Goal: Transaction & Acquisition: Purchase product/service

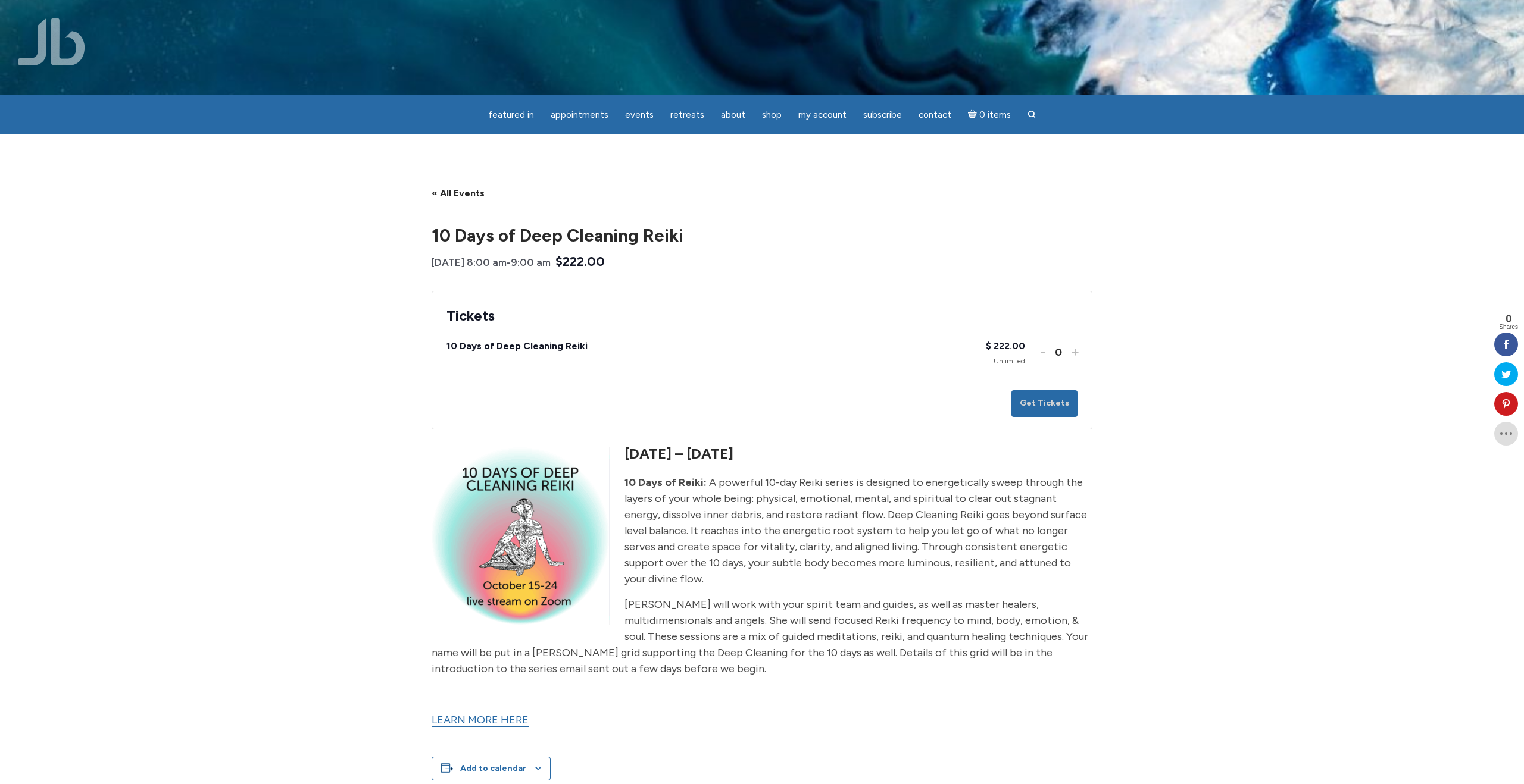
click at [1079, 354] on form "Tickets The numbers below include tickets for this event already in your cart. …" at bounding box center [762, 360] width 661 height 139
click at [1071, 353] on button "Increase ticket quantity for 10 Days of Deep Cleaning Reiki +" at bounding box center [1073, 351] width 7 height 17
click at [1056, 404] on button "Get Tickets" at bounding box center [1044, 403] width 66 height 27
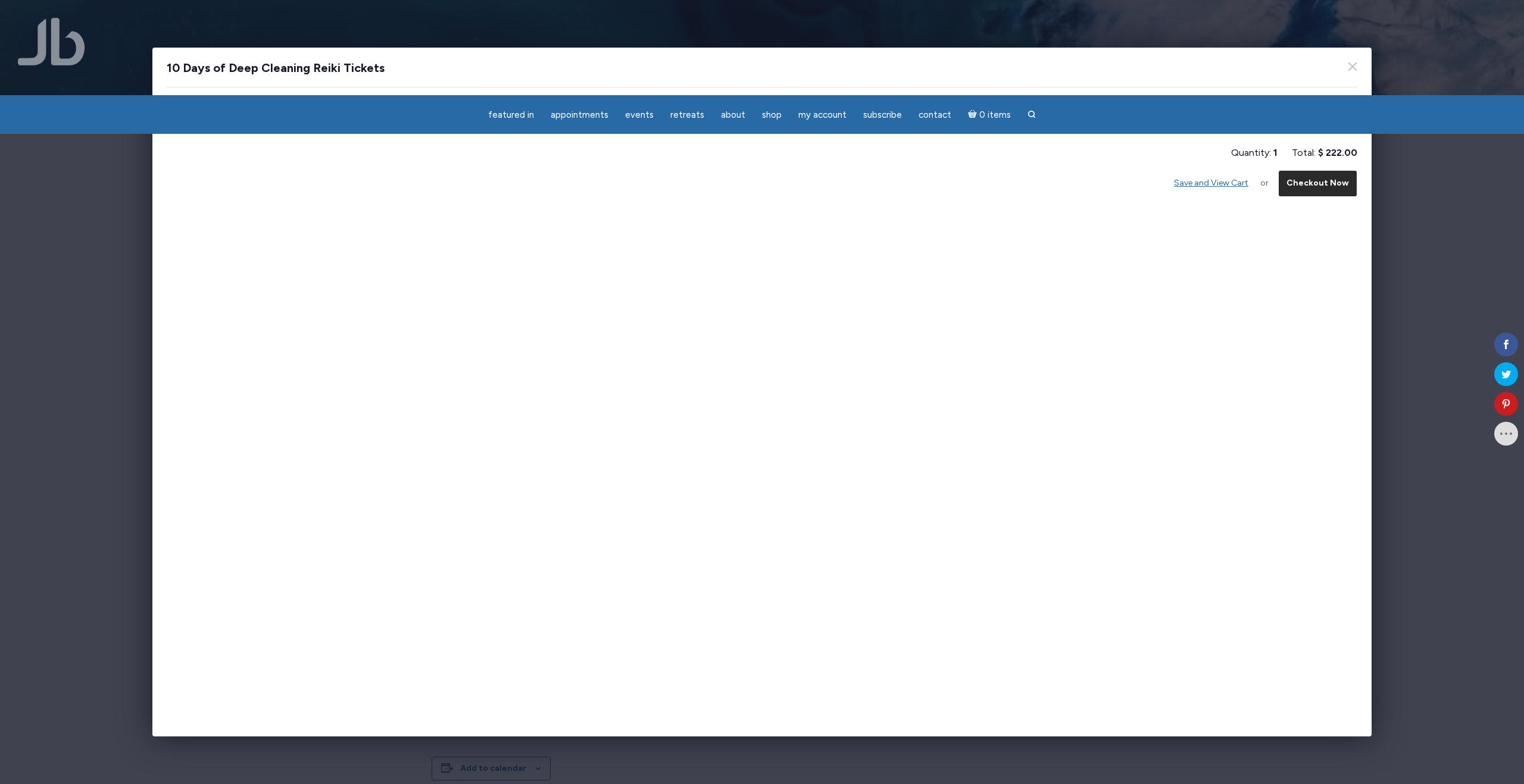
click at [1296, 185] on button "Checkout Now" at bounding box center [1317, 184] width 79 height 27
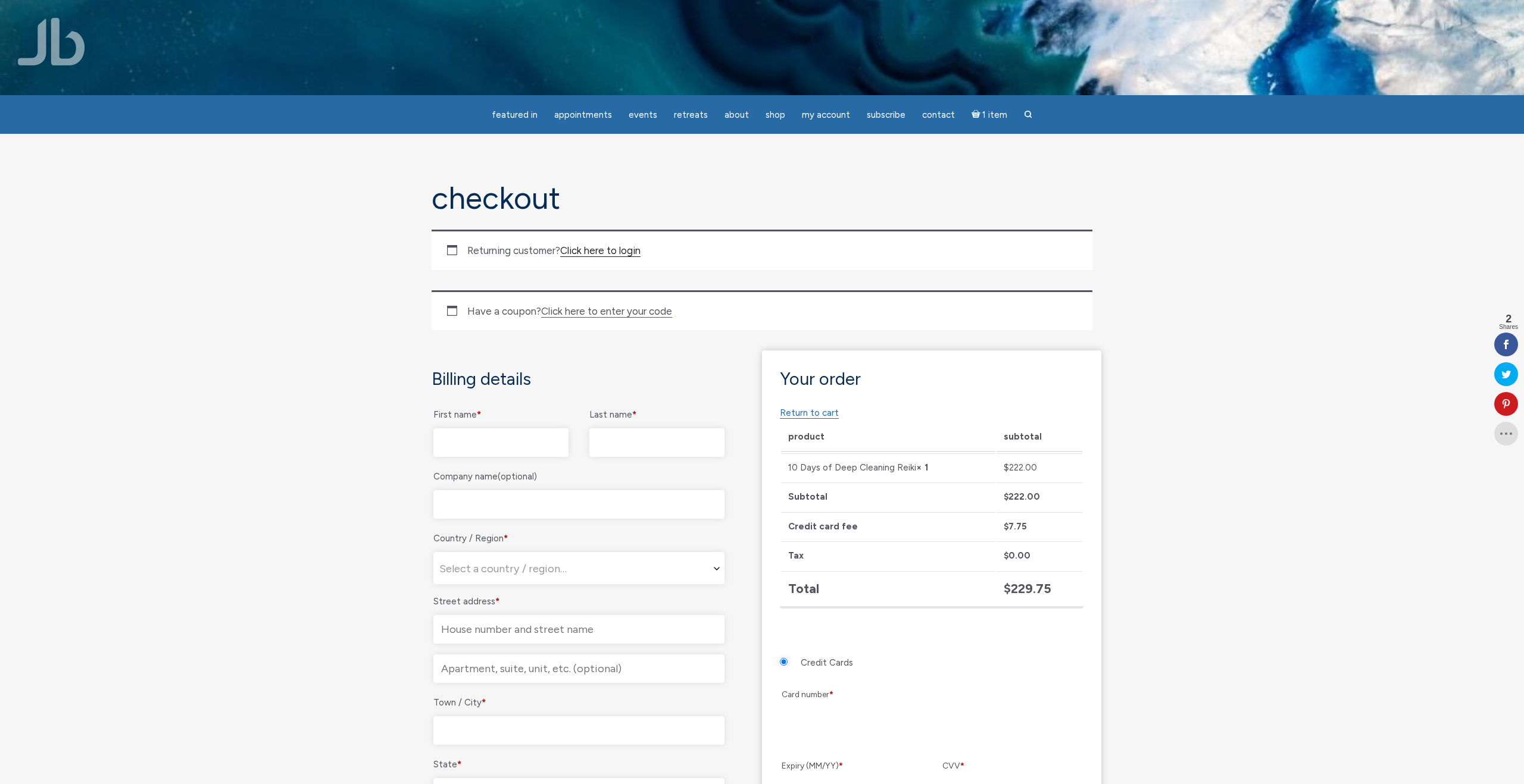
click at [607, 248] on link "Click here to login" at bounding box center [600, 250] width 81 height 12
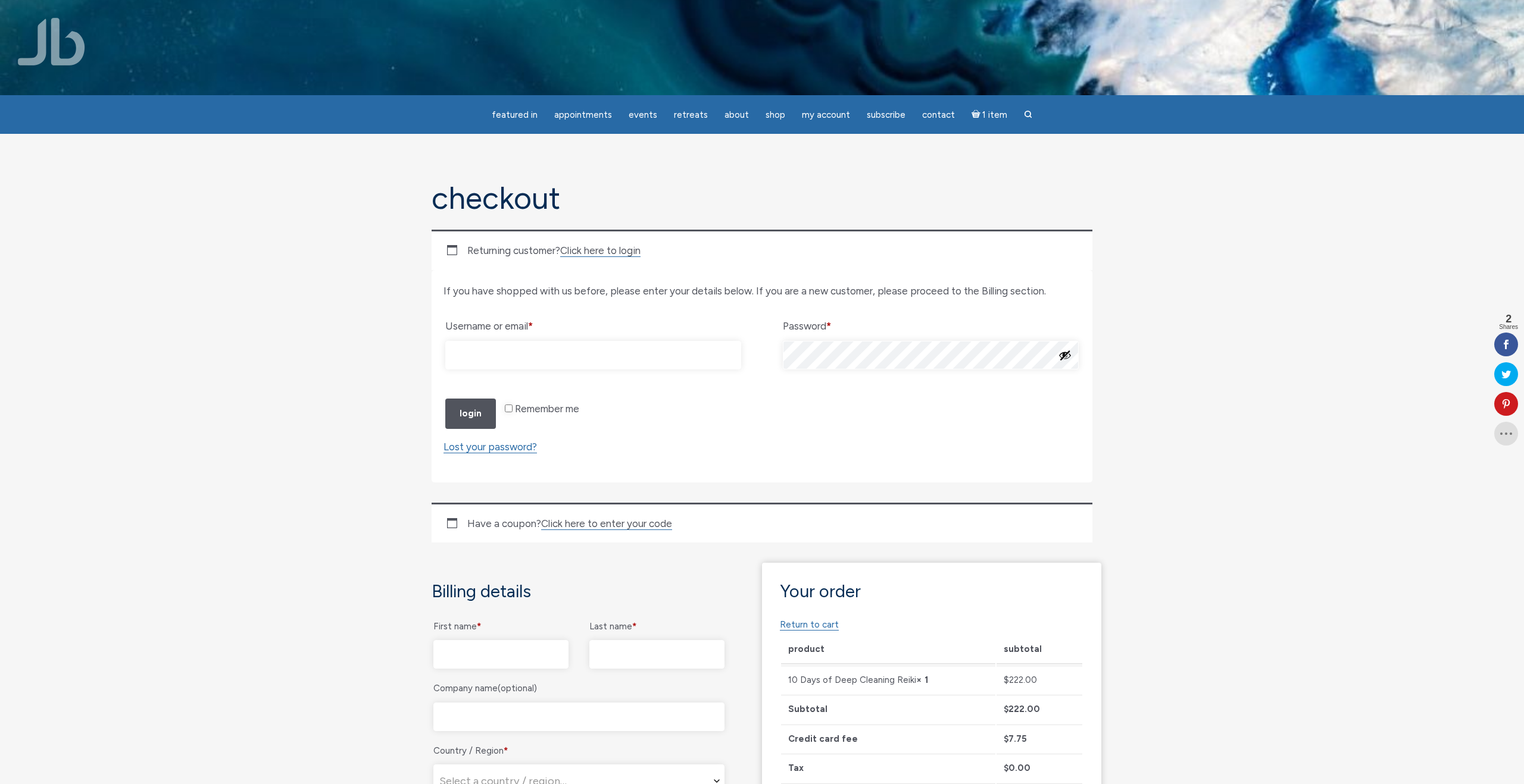
click at [532, 353] on input "Username or email * Required" at bounding box center [593, 355] width 296 height 28
type input "[EMAIL_ADDRESS][DOMAIN_NAME]"
click at [1061, 357] on button "Show password" at bounding box center [1065, 355] width 13 height 13
click at [463, 429] on button "Login" at bounding box center [470, 413] width 51 height 30
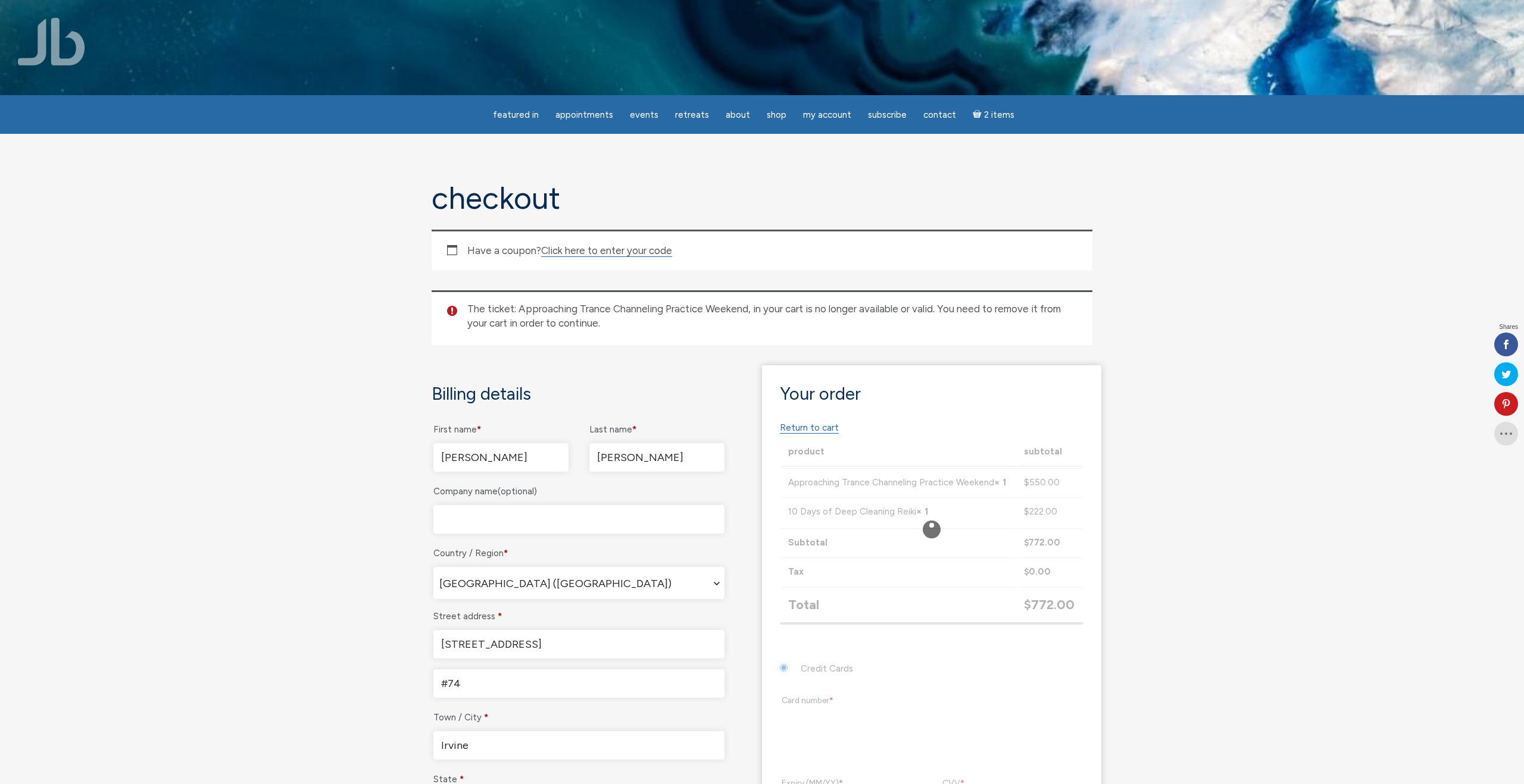
select select "CA"
click at [802, 430] on link "Return to cart" at bounding box center [809, 428] width 59 height 12
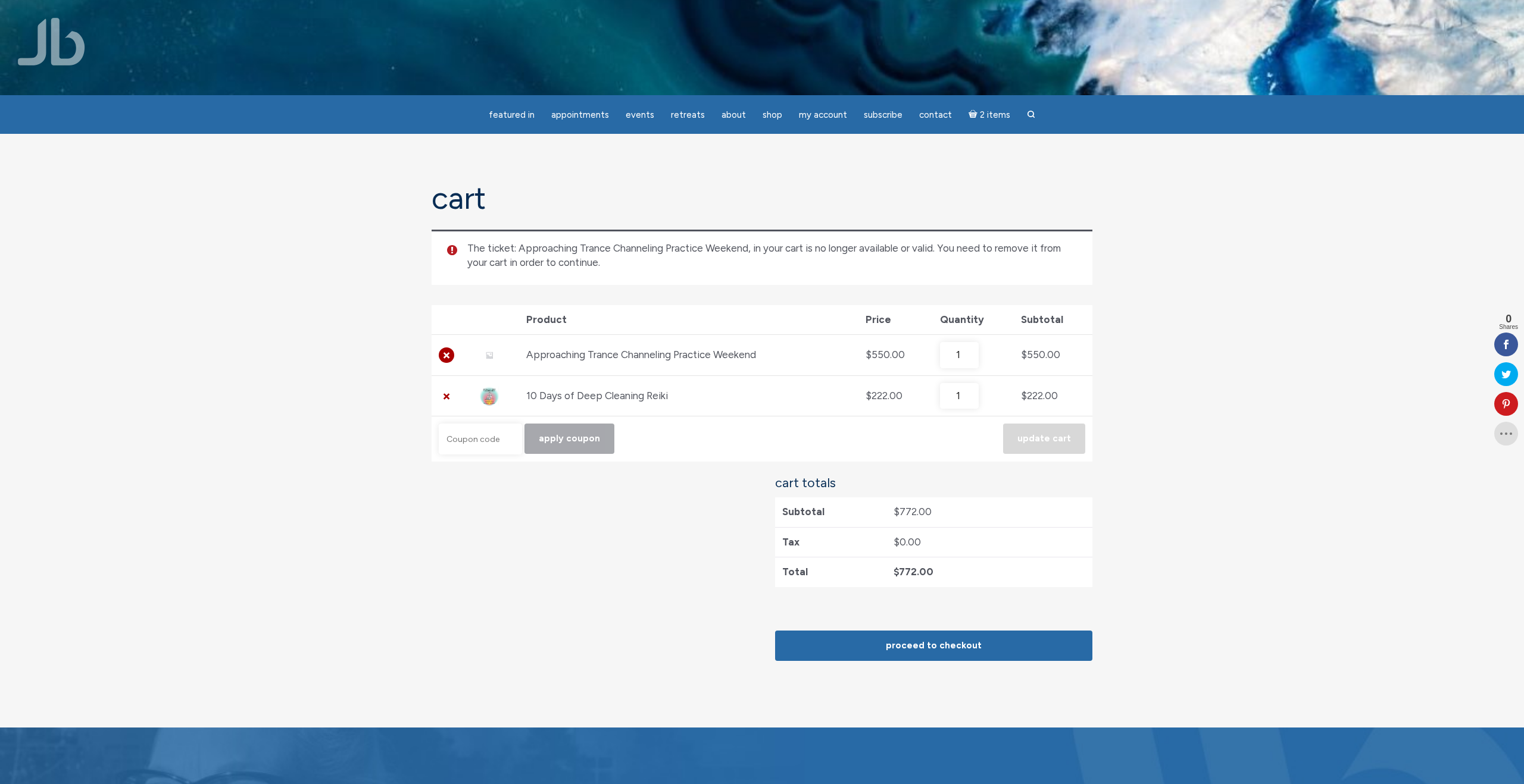
click at [448, 355] on link "×" at bounding box center [446, 355] width 16 height 16
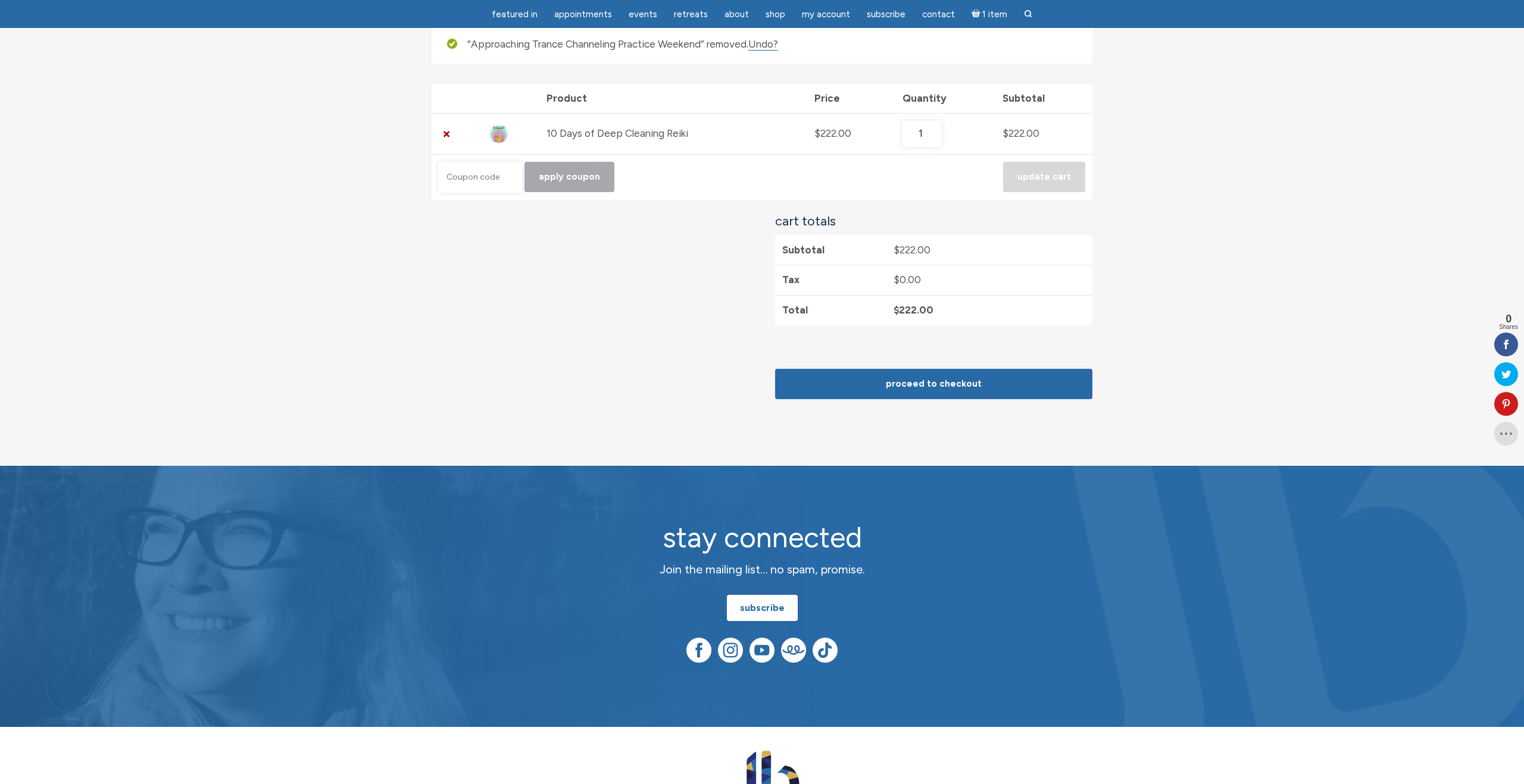
scroll to position [170, 0]
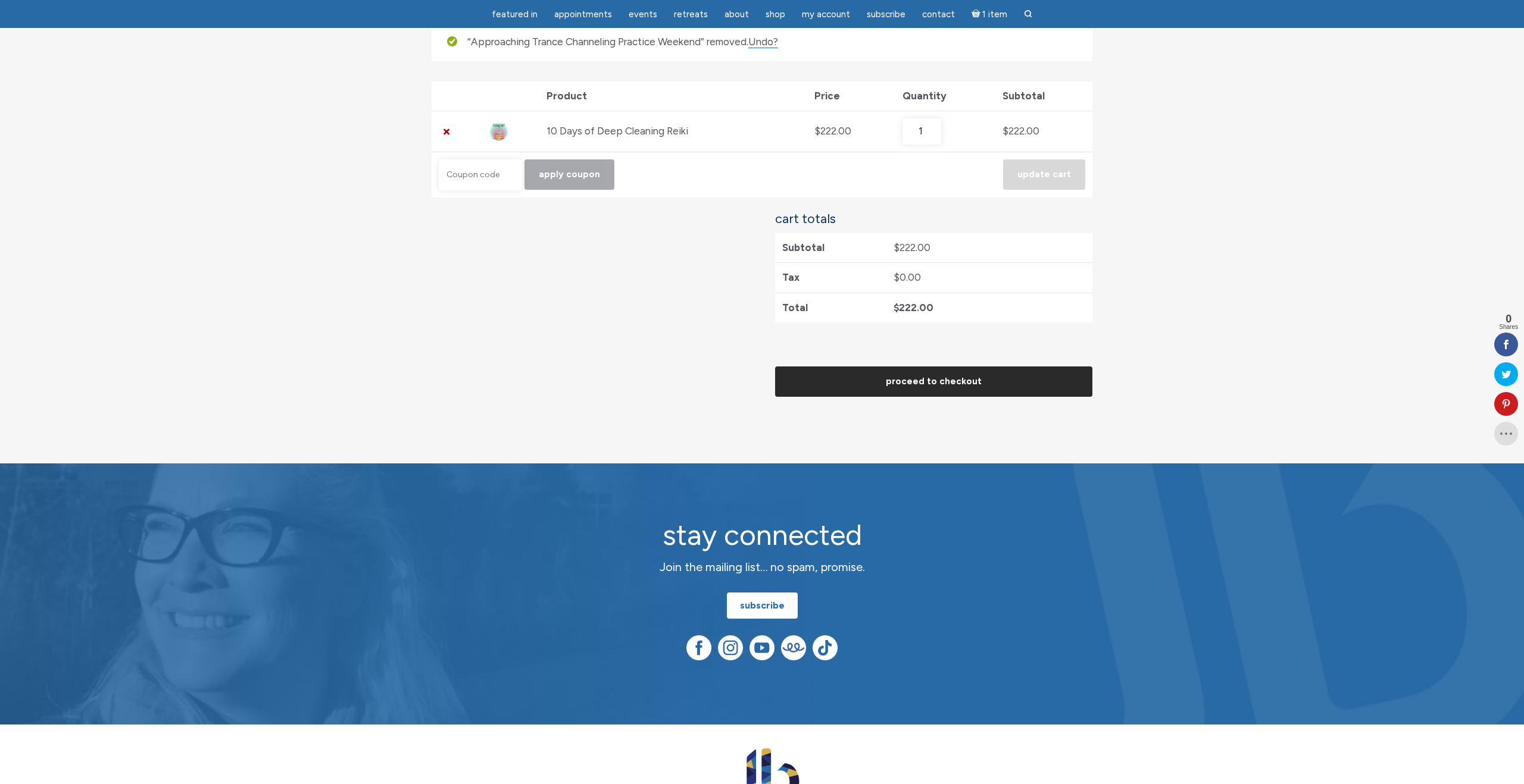
click at [809, 372] on link "Proceed to checkout" at bounding box center [933, 382] width 317 height 30
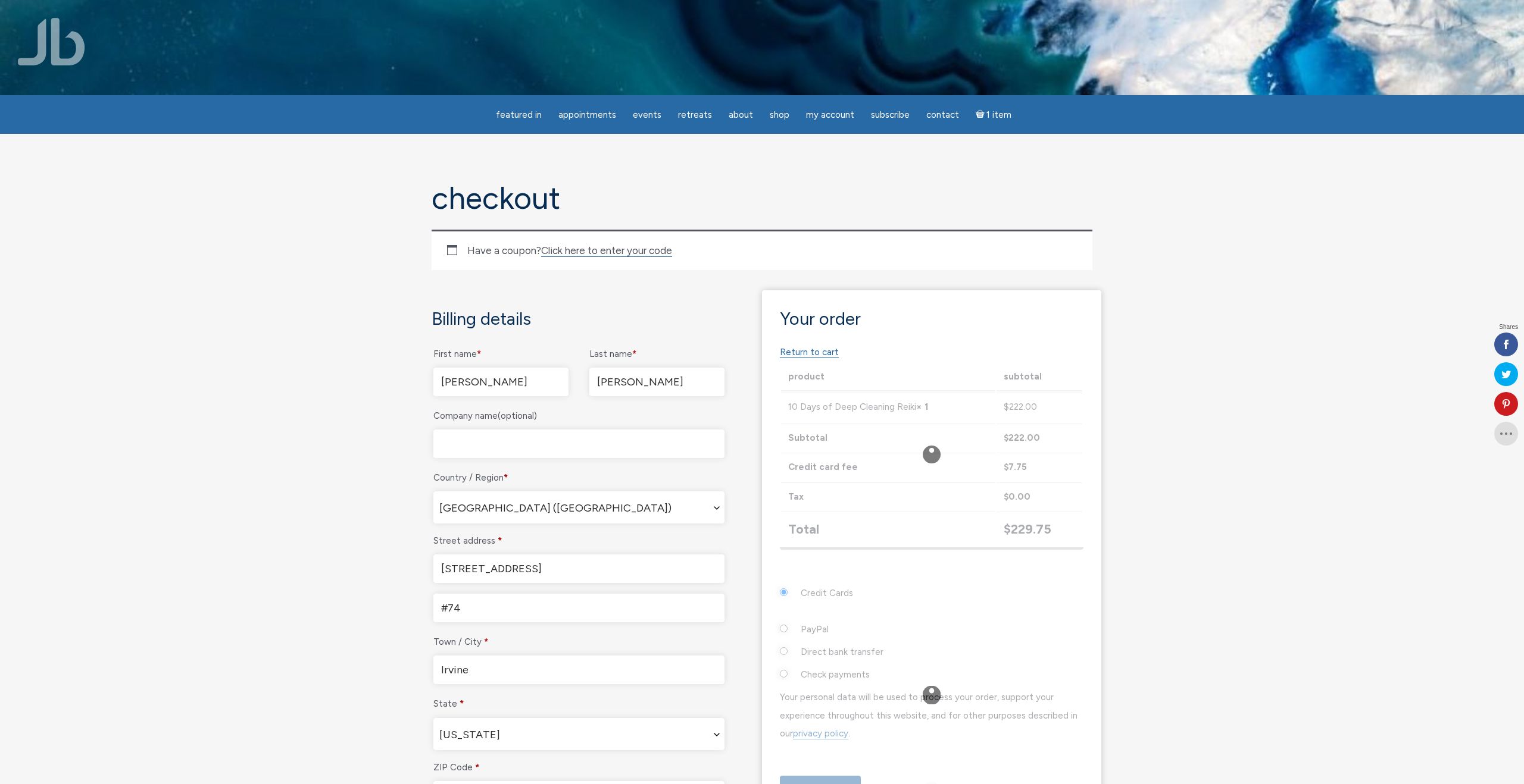
select select "CA"
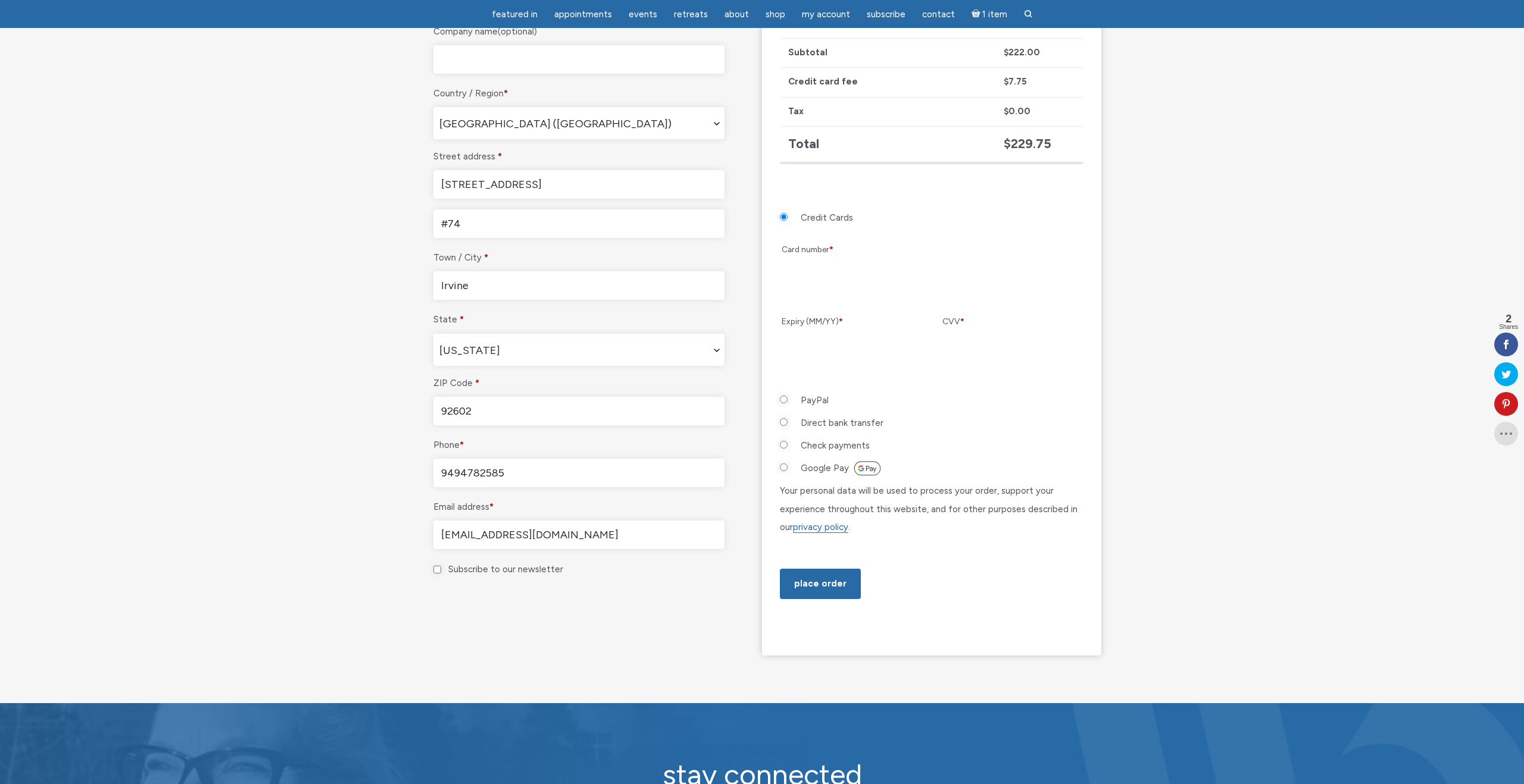
scroll to position [340, 0]
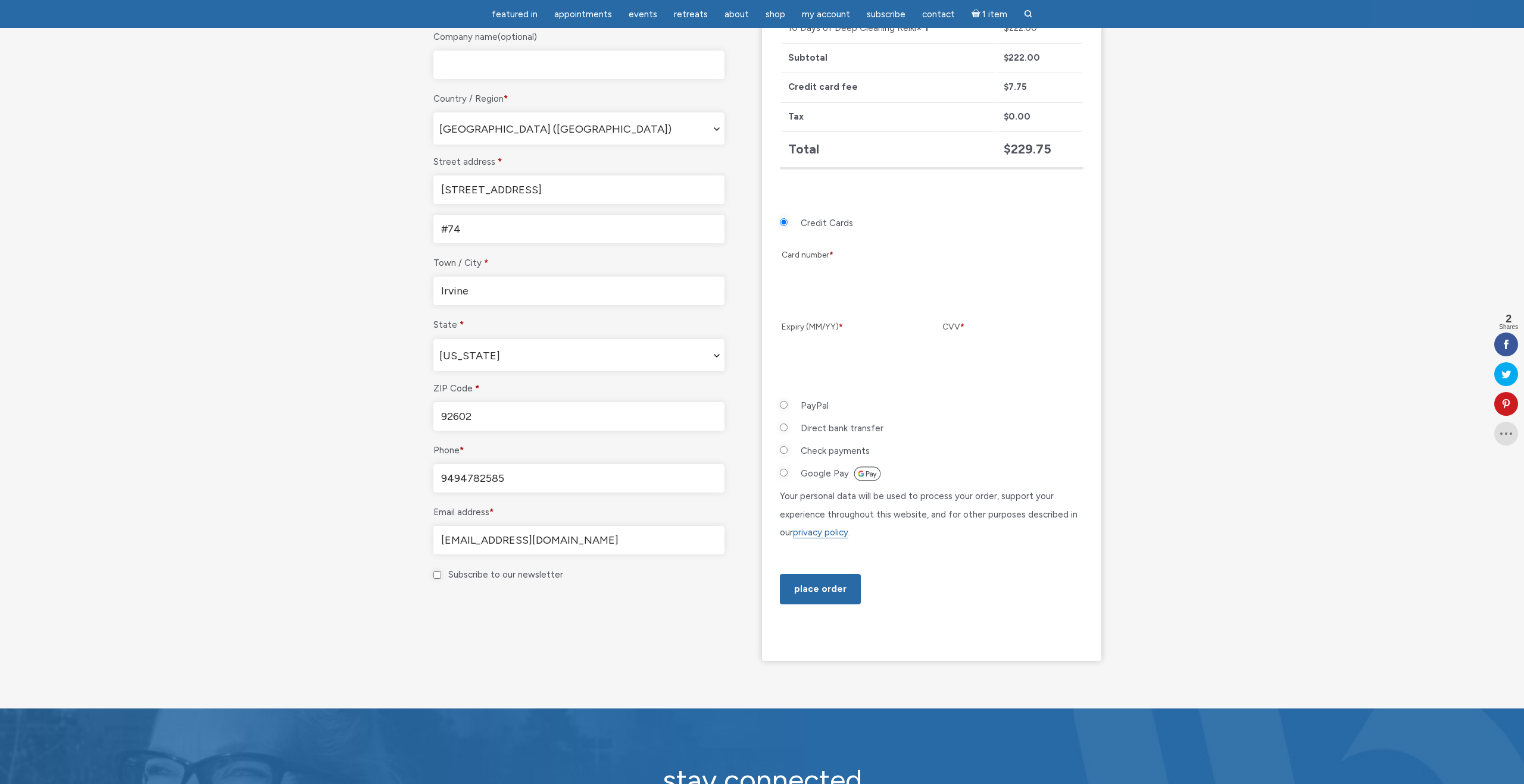
click at [781, 405] on input "PayPal" at bounding box center [783, 404] width 7 height 7
radio input "true"
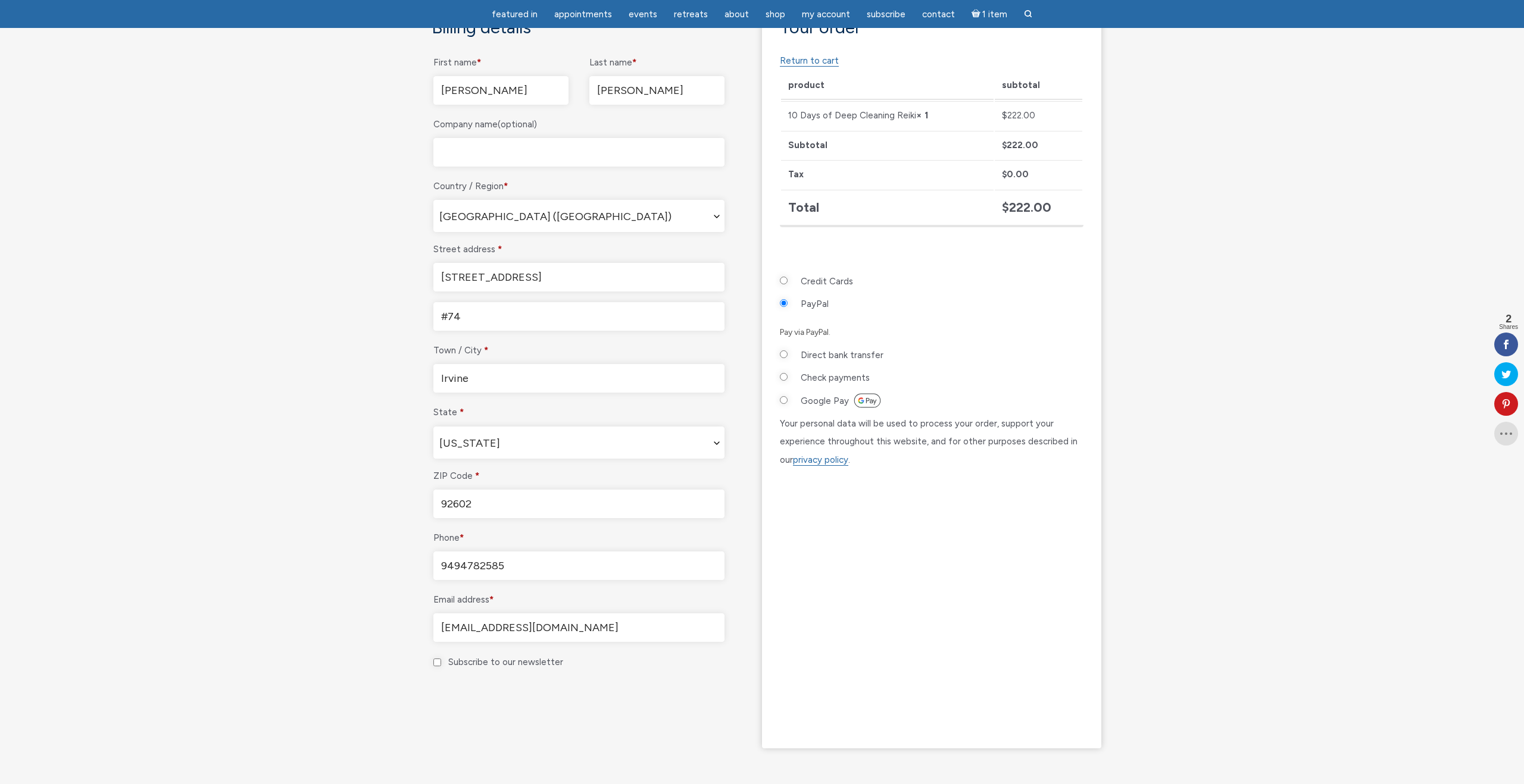
scroll to position [259, 0]
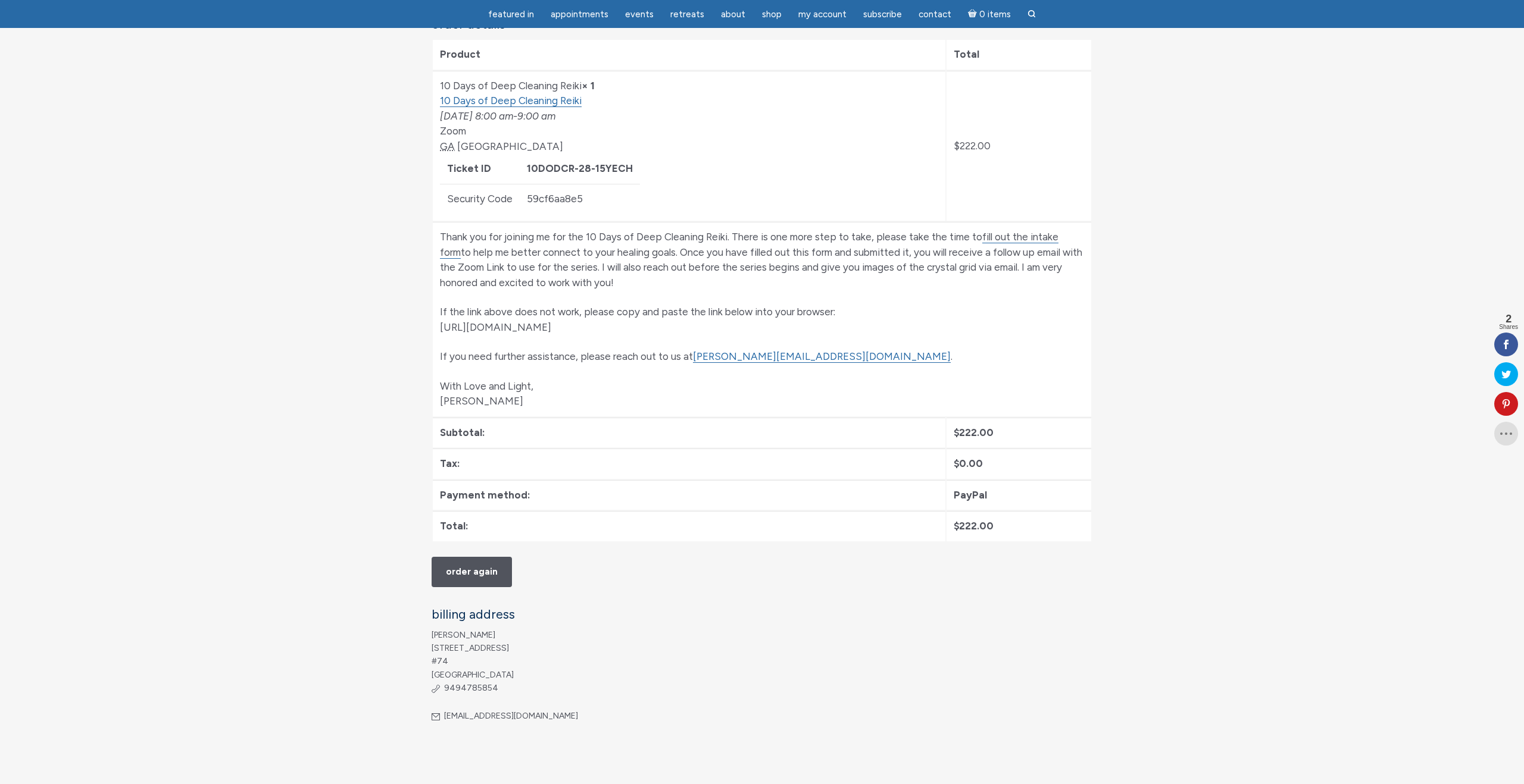
scroll to position [277, 0]
